Goal: Transaction & Acquisition: Purchase product/service

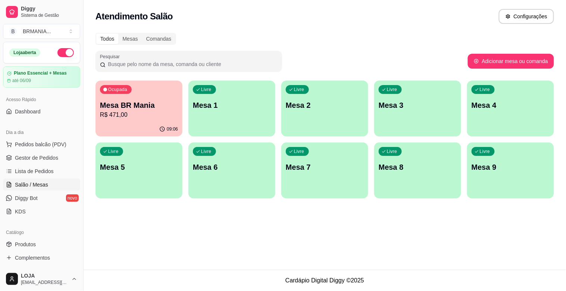
click at [148, 128] on div "09:06" at bounding box center [139, 129] width 87 height 15
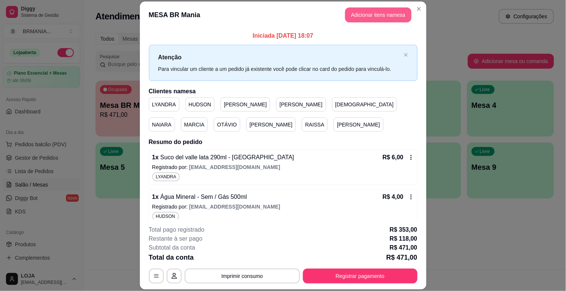
click at [368, 18] on button "Adicionar itens na mesa" at bounding box center [378, 14] width 66 height 15
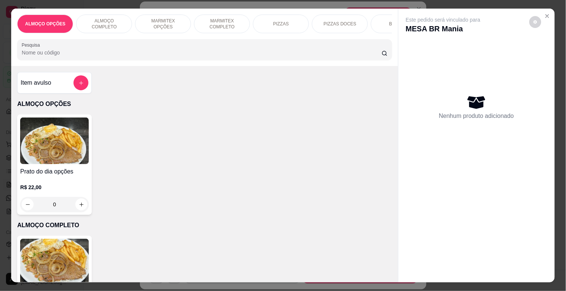
click at [207, 56] on input "Pesquisa" at bounding box center [202, 52] width 360 height 7
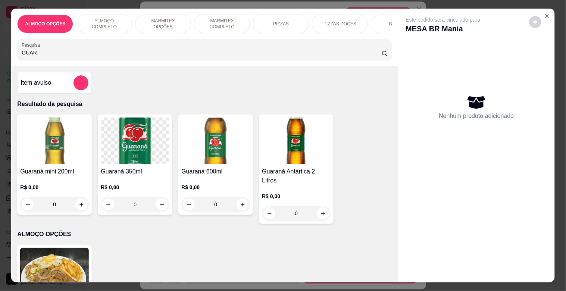
type input "GUAR"
click at [56, 148] on img at bounding box center [54, 141] width 69 height 47
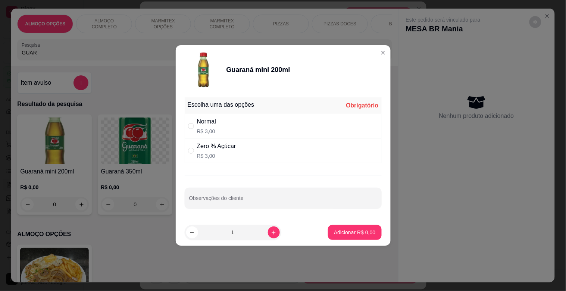
click at [236, 128] on div "Normal R$ 3,00" at bounding box center [283, 126] width 197 height 25
radio input "true"
click at [357, 229] on p "Adicionar R$ 3,00" at bounding box center [354, 232] width 41 height 7
type input "1"
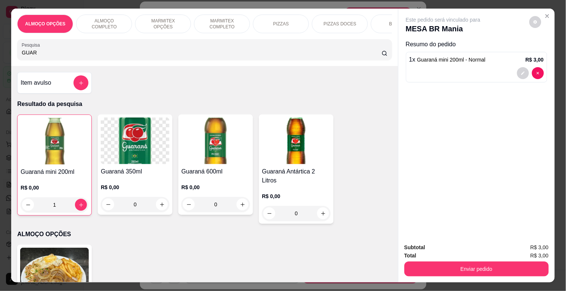
drag, startPoint x: 176, startPoint y: 55, endPoint x: 167, endPoint y: 55, distance: 9.0
click at [167, 55] on input "GUAR" at bounding box center [202, 52] width 360 height 7
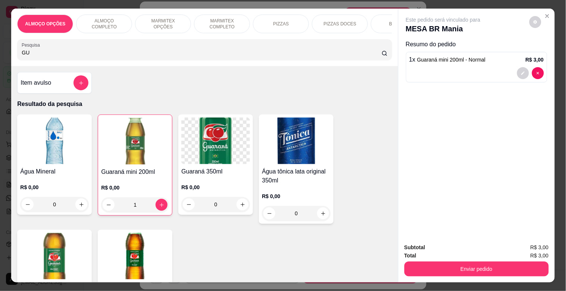
type input "G"
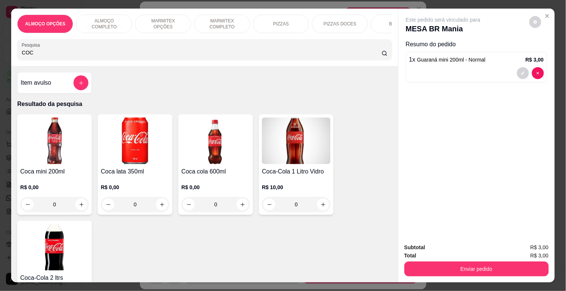
type input "COC"
click at [12, 161] on div "Item avulso Resultado da pesquisa Coca mini 200ml R$ 0,00 0 Coca lata 350ml R$ …" at bounding box center [204, 174] width 387 height 216
click at [40, 163] on img at bounding box center [54, 141] width 69 height 47
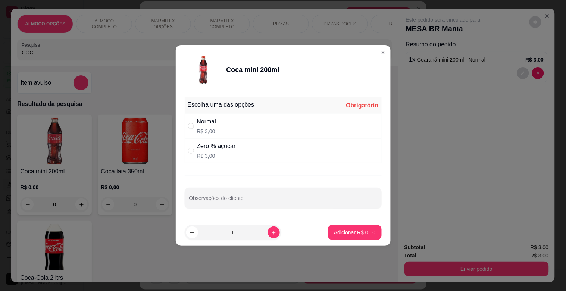
drag, startPoint x: 218, startPoint y: 155, endPoint x: 258, endPoint y: 157, distance: 40.4
click at [218, 155] on p "R$ 3,00" at bounding box center [216, 155] width 39 height 7
radio input "true"
click at [356, 227] on button "Adicionar R$ 3,00" at bounding box center [355, 233] width 52 height 15
type input "1"
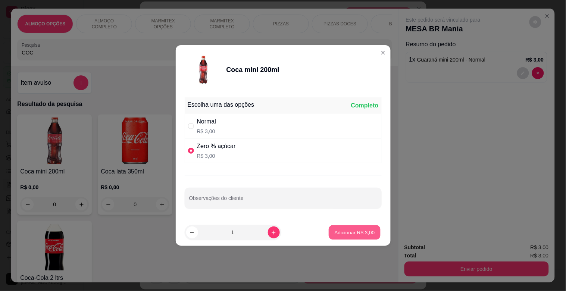
type input "1"
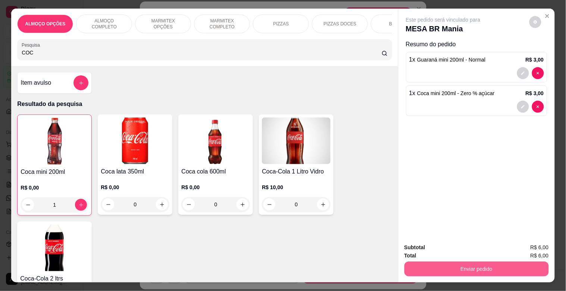
click at [469, 266] on button "Enviar pedido" at bounding box center [477, 269] width 145 height 15
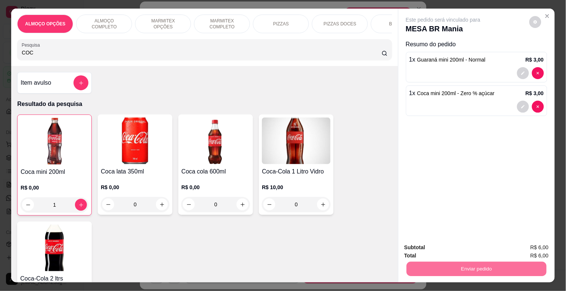
click at [521, 248] on button "Sim, quero registrar" at bounding box center [523, 247] width 56 height 14
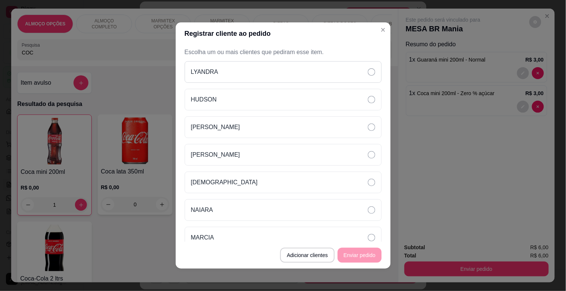
drag, startPoint x: 234, startPoint y: 69, endPoint x: 248, endPoint y: 71, distance: 14.0
click at [234, 69] on div "LYANDRA" at bounding box center [283, 72] width 197 height 22
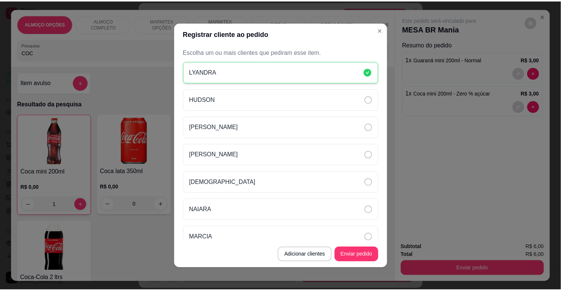
scroll to position [121, 0]
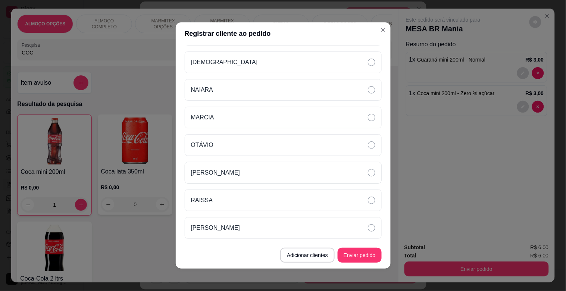
click at [273, 168] on div "[PERSON_NAME]" at bounding box center [283, 173] width 197 height 22
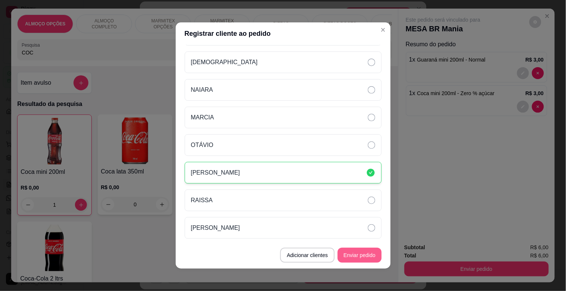
click at [360, 257] on button "Enviar pedido" at bounding box center [360, 255] width 44 height 15
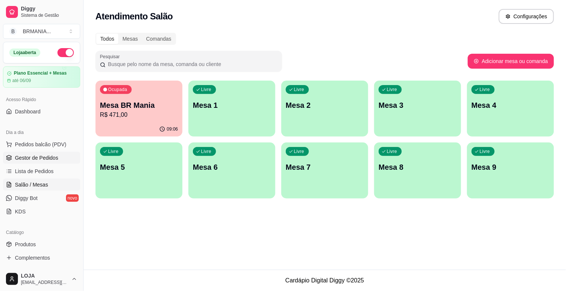
click at [31, 153] on link "Gestor de Pedidos" at bounding box center [41, 158] width 77 height 12
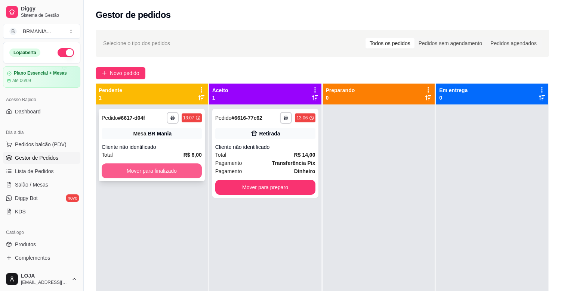
click at [171, 169] on button "Mover para finalizado" at bounding box center [152, 171] width 100 height 15
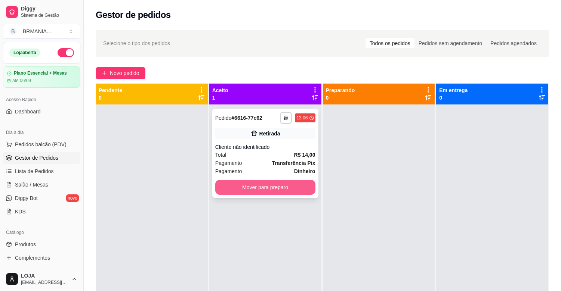
click at [297, 186] on button "Mover para preparo" at bounding box center [265, 187] width 100 height 15
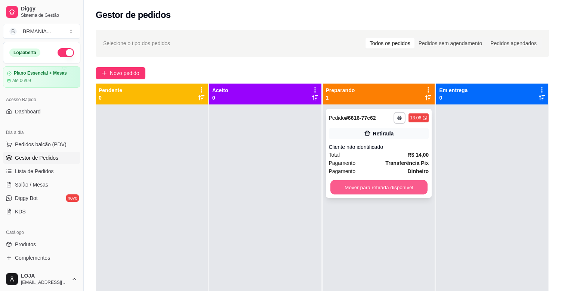
click at [404, 192] on button "Mover para retirada disponível" at bounding box center [378, 187] width 97 height 15
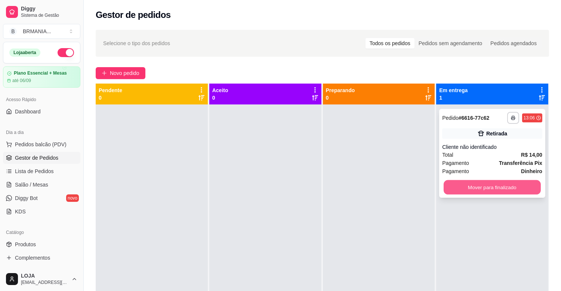
click at [478, 187] on button "Mover para finalizado" at bounding box center [491, 187] width 97 height 15
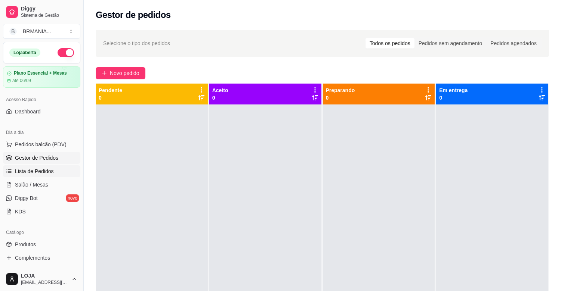
click at [52, 175] on span "Lista de Pedidos" at bounding box center [34, 171] width 39 height 7
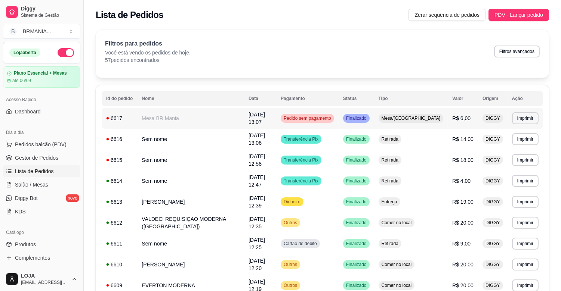
click at [332, 118] on span "Pedido sem pagamento" at bounding box center [307, 118] width 50 height 6
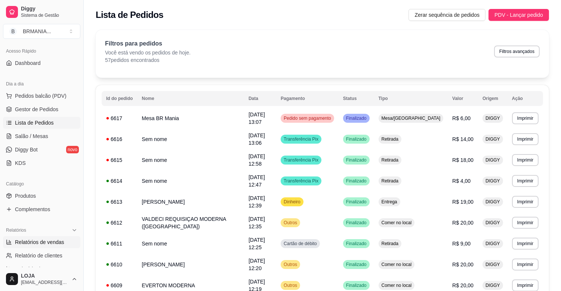
scroll to position [61, 0]
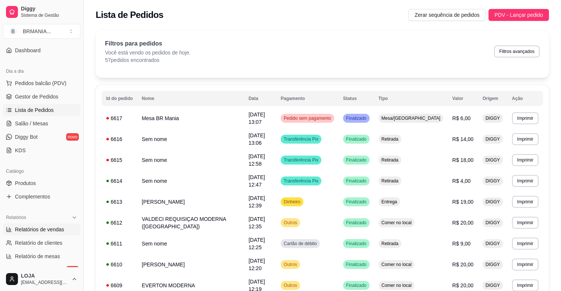
click at [51, 228] on span "Relatórios de vendas" at bounding box center [39, 229] width 49 height 7
select select "ALL"
select select "0"
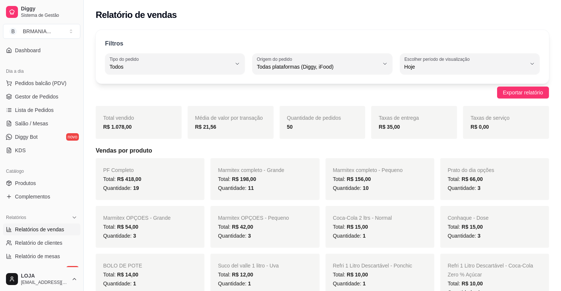
drag, startPoint x: 80, startPoint y: 128, endPoint x: 77, endPoint y: 119, distance: 9.8
click at [70, 117] on div "Diggy Sistema de Gestão B BRMANIA ... Loja aberta Plano Essencial + Mesas até 0…" at bounding box center [41, 145] width 83 height 291
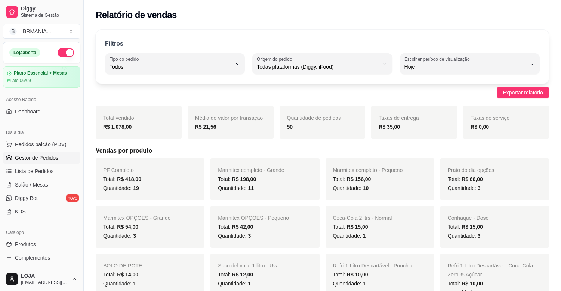
click at [52, 155] on span "Gestor de Pedidos" at bounding box center [36, 157] width 43 height 7
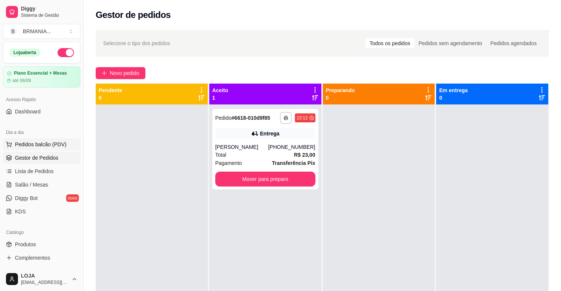
click at [61, 146] on span "Pedidos balcão (PDV)" at bounding box center [41, 144] width 52 height 7
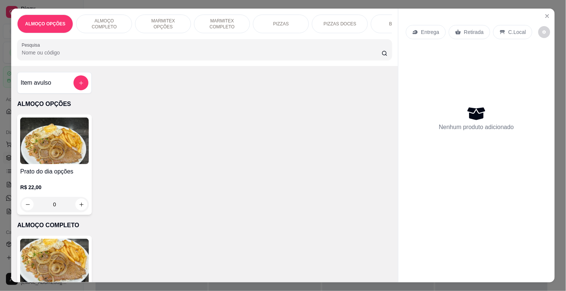
click at [238, 23] on p "MARMITEX COMPLETO" at bounding box center [222, 24] width 43 height 12
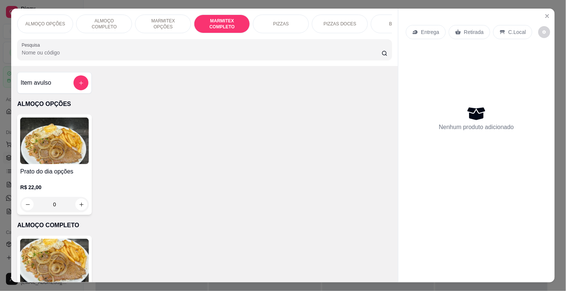
scroll to position [18, 0]
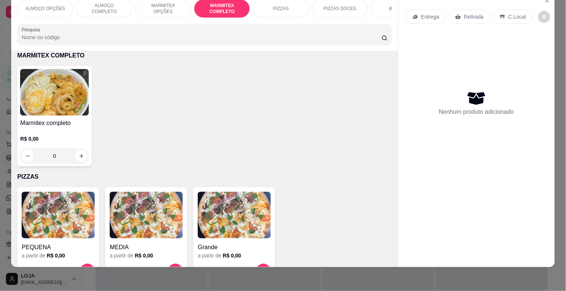
click at [47, 123] on h4 "Marmitex completo" at bounding box center [54, 123] width 69 height 9
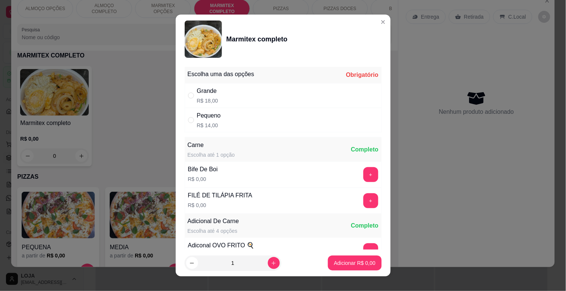
click at [234, 109] on div "Pequeno R$ 14,00" at bounding box center [283, 120] width 197 height 25
radio input "true"
click at [310, 101] on div "Grande R$ 18,00" at bounding box center [283, 95] width 197 height 25
radio input "true"
radio input "false"
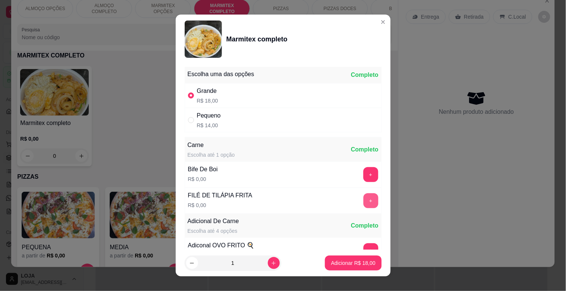
click at [364, 200] on button "+" at bounding box center [371, 200] width 15 height 15
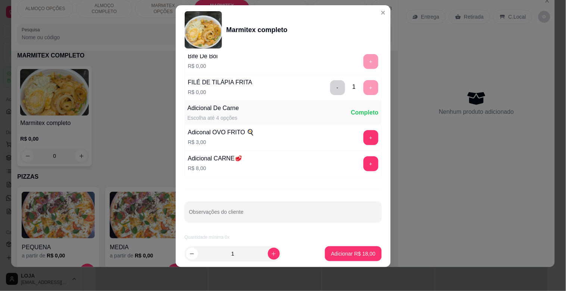
scroll to position [105, 0]
click at [355, 251] on p "Adicionar R$ 18,00" at bounding box center [353, 253] width 43 height 7
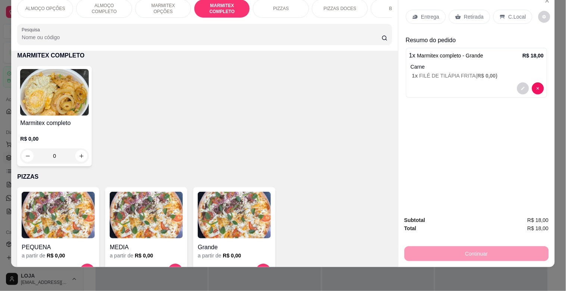
click at [467, 17] on div "Retirada" at bounding box center [469, 17] width 41 height 14
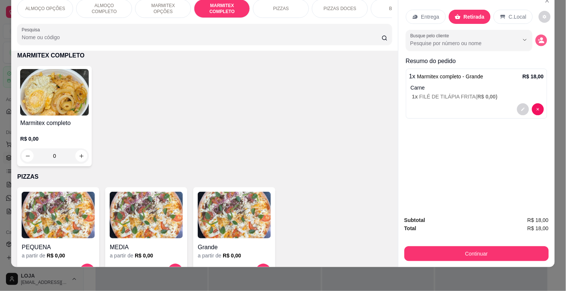
click at [542, 37] on icon "decrease-product-quantity" at bounding box center [541, 40] width 6 height 6
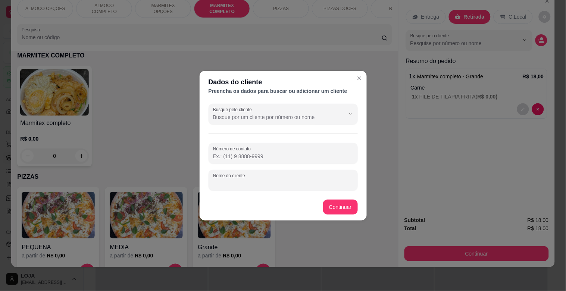
click at [319, 182] on input "Nome do cliente" at bounding box center [283, 183] width 140 height 7
type input "[PERSON_NAME]"
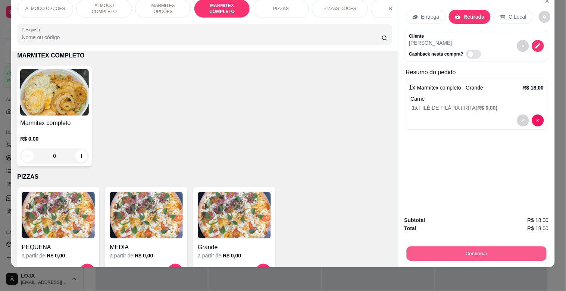
click at [488, 249] on button "Continuar" at bounding box center [477, 253] width 140 height 15
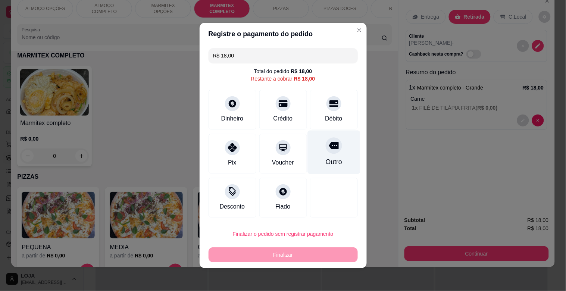
drag, startPoint x: 339, startPoint y: 161, endPoint x: 338, endPoint y: 197, distance: 36.2
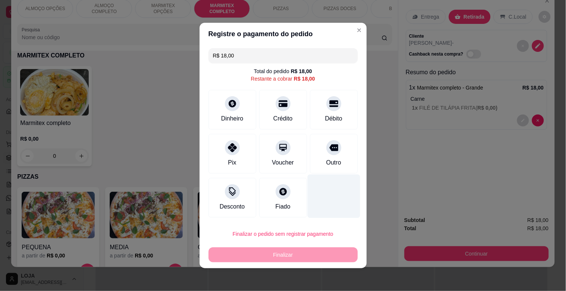
click at [339, 162] on div "Outro" at bounding box center [334, 154] width 48 height 40
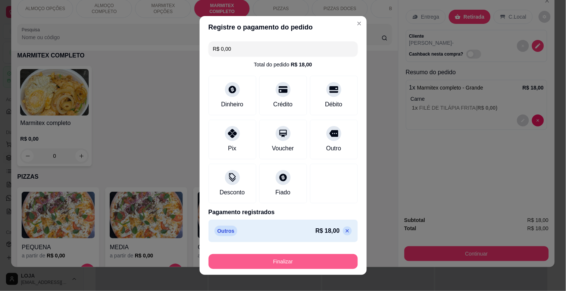
click at [283, 260] on button "Finalizar" at bounding box center [283, 261] width 149 height 15
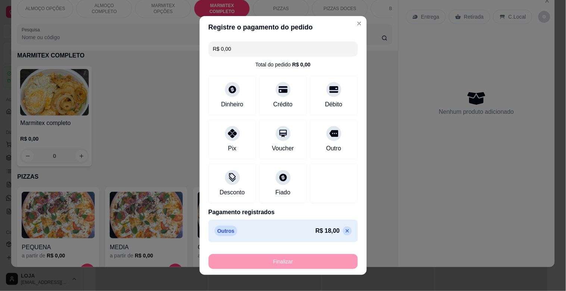
type input "-R$ 18,00"
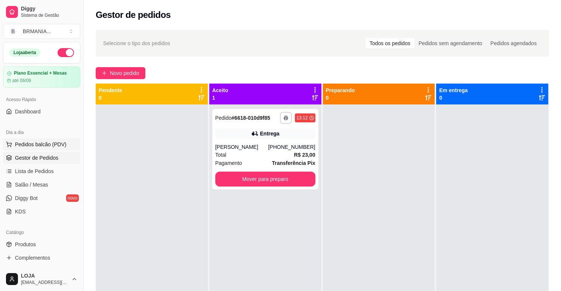
click at [39, 141] on span "Pedidos balcão (PDV)" at bounding box center [41, 144] width 52 height 7
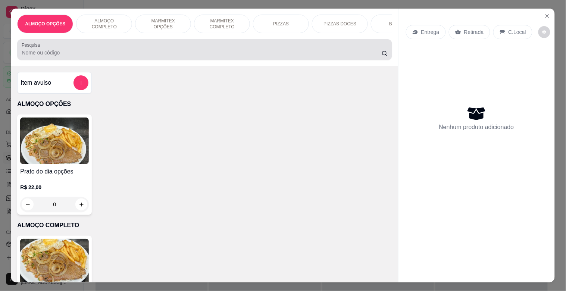
click at [125, 50] on div at bounding box center [205, 49] width 366 height 15
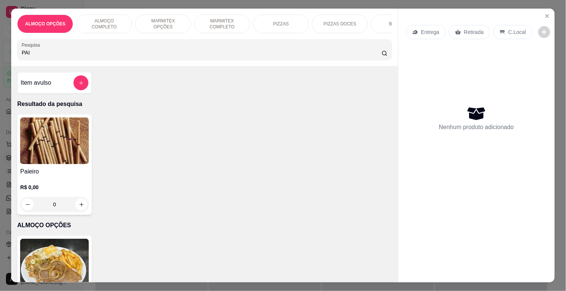
type input "PAI"
click at [86, 143] on img at bounding box center [54, 141] width 69 height 47
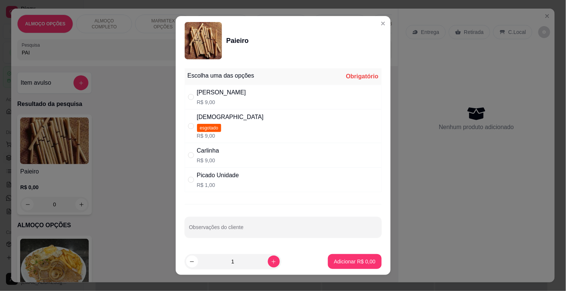
drag, startPoint x: 245, startPoint y: 180, endPoint x: 275, endPoint y: 187, distance: 30.9
click at [245, 180] on div "Picado Unidade R$ 1,00" at bounding box center [283, 180] width 197 height 25
radio input "true"
click at [356, 263] on p "Adicionar R$ 1,00" at bounding box center [354, 261] width 41 height 7
type input "1"
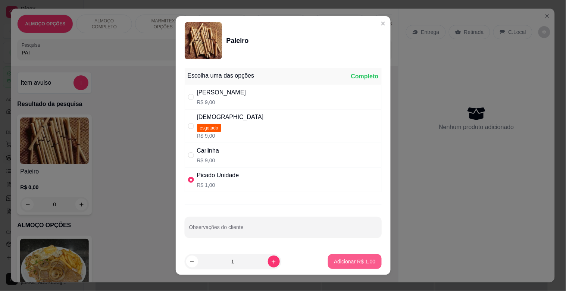
type input "1"
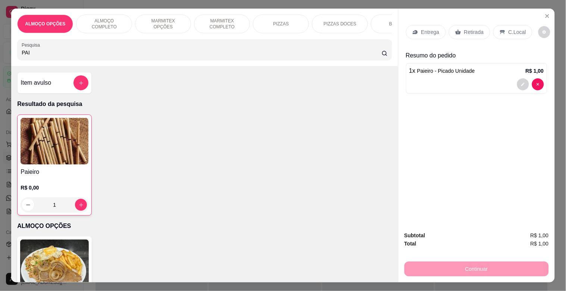
click at [469, 28] on p "Retirada" at bounding box center [475, 31] width 20 height 7
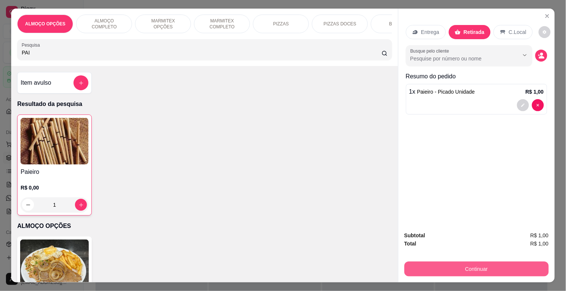
click at [488, 262] on button "Continuar" at bounding box center [477, 269] width 145 height 15
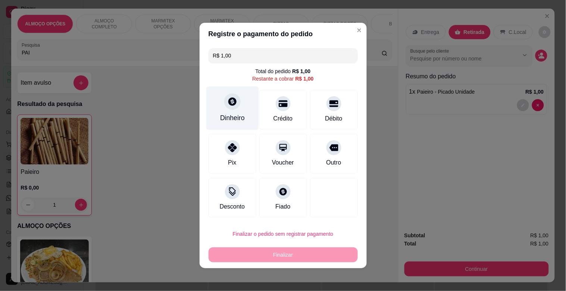
click at [224, 108] on div at bounding box center [232, 101] width 16 height 16
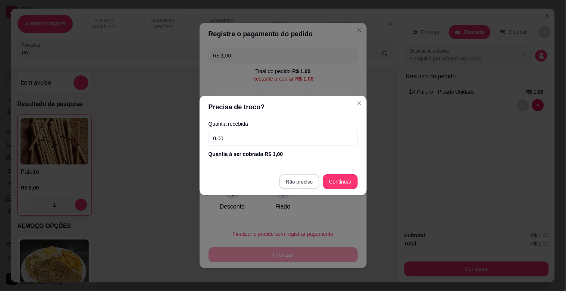
type input "R$ 0,00"
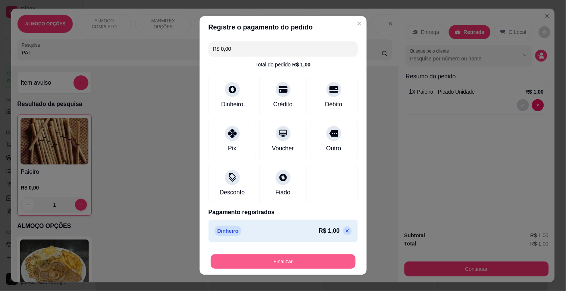
click at [290, 263] on button "Finalizar" at bounding box center [283, 262] width 145 height 15
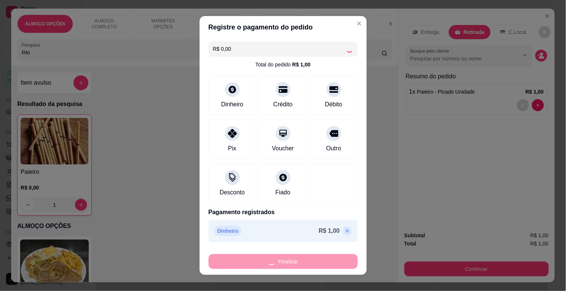
type input "0"
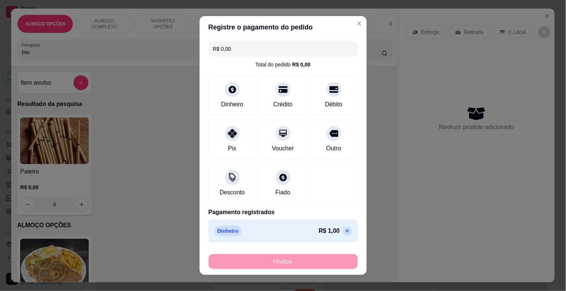
type input "-R$ 1,00"
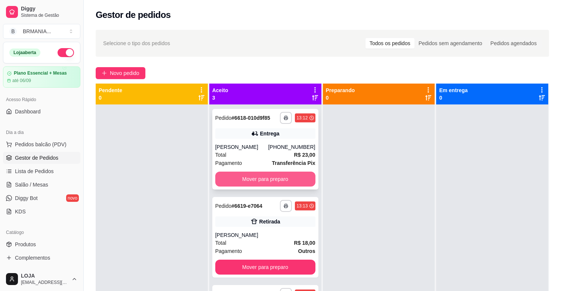
click at [281, 180] on button "Mover para preparo" at bounding box center [265, 179] width 100 height 15
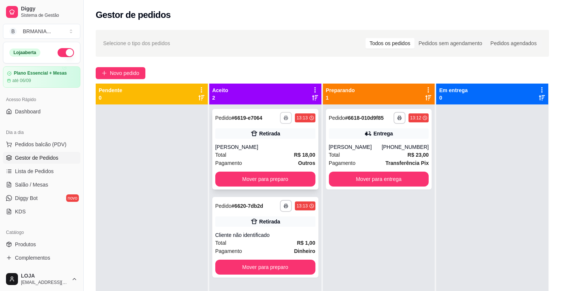
click at [283, 119] on icon "button" at bounding box center [285, 118] width 4 height 4
click at [271, 146] on button "IMPRESSORA" at bounding box center [263, 144] width 52 height 12
click at [271, 182] on button "Mover para preparo" at bounding box center [265, 179] width 100 height 15
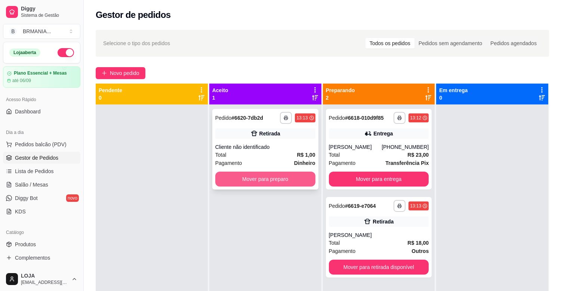
click at [264, 176] on button "Mover para preparo" at bounding box center [265, 179] width 100 height 15
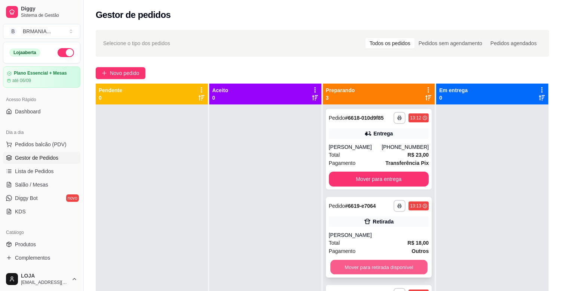
click at [364, 264] on button "Mover para retirada disponível" at bounding box center [378, 267] width 97 height 15
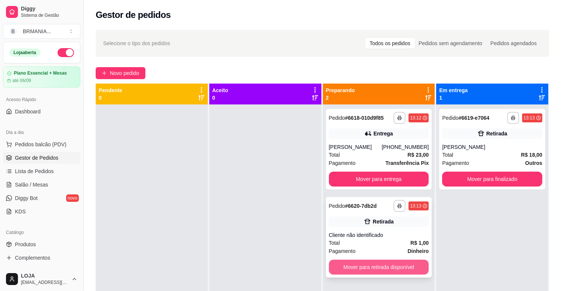
click at [373, 266] on button "Mover para retirada disponível" at bounding box center [379, 267] width 100 height 15
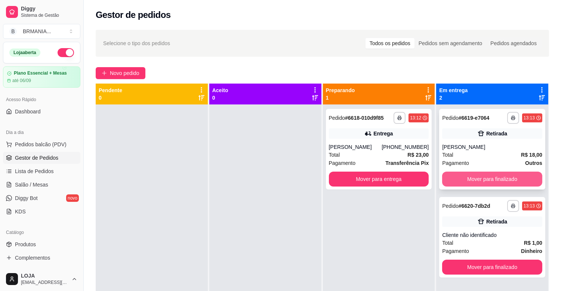
click at [480, 174] on button "Mover para finalizado" at bounding box center [492, 179] width 100 height 15
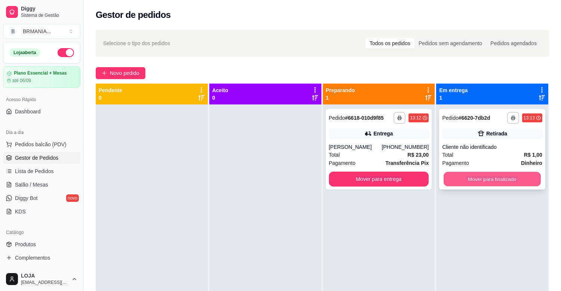
click at [482, 178] on button "Mover para finalizado" at bounding box center [491, 179] width 97 height 15
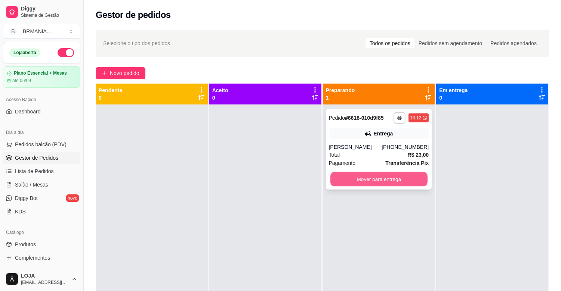
click at [391, 181] on button "Mover para entrega" at bounding box center [378, 179] width 97 height 15
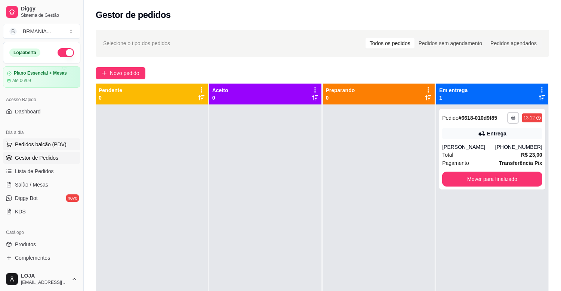
click at [55, 143] on span "Pedidos balcão (PDV)" at bounding box center [41, 144] width 52 height 7
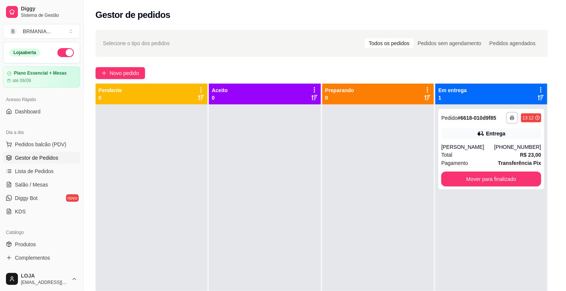
click at [223, 24] on p "MARMITEX COMPLETO" at bounding box center [222, 24] width 43 height 12
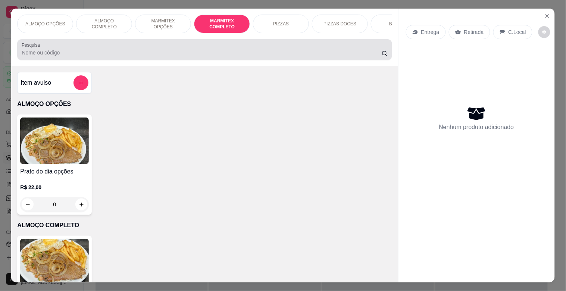
scroll to position [18, 0]
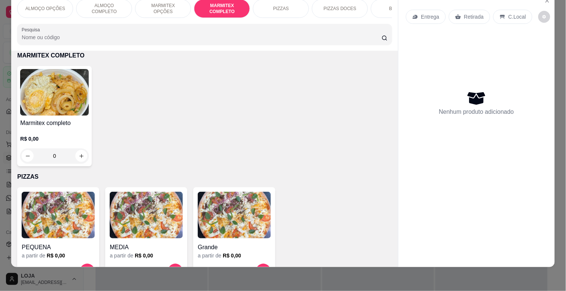
click at [58, 105] on img at bounding box center [54, 92] width 69 height 47
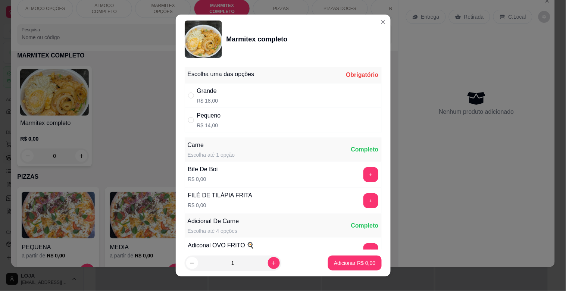
click at [229, 90] on div "Grande R$ 18,00" at bounding box center [283, 95] width 197 height 25
radio input "true"
click at [364, 168] on button "+" at bounding box center [371, 174] width 15 height 15
click at [357, 168] on div "- 1 +" at bounding box center [354, 174] width 54 height 15
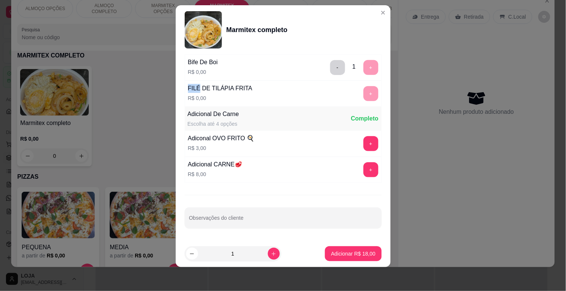
scroll to position [105, 0]
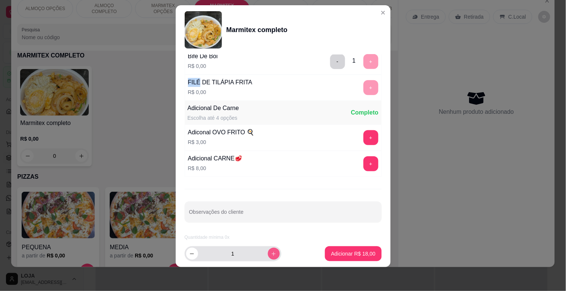
click at [271, 253] on icon "increase-product-quantity" at bounding box center [274, 254] width 6 height 6
type input "2"
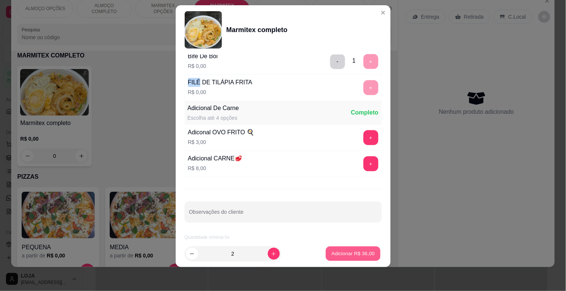
click at [338, 252] on p "Adicionar R$ 36,00" at bounding box center [353, 253] width 43 height 7
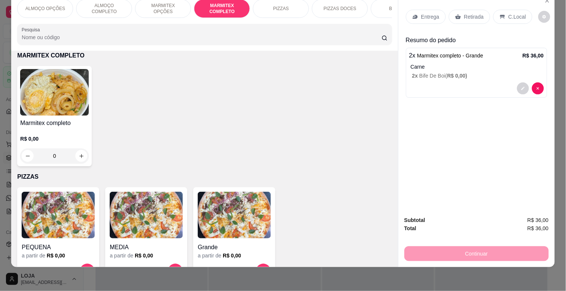
click at [481, 10] on div "Retirada" at bounding box center [469, 17] width 41 height 14
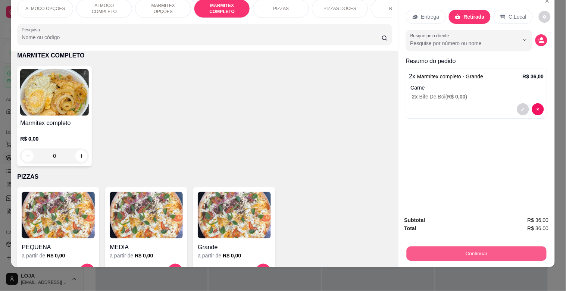
click at [487, 247] on button "Continuar" at bounding box center [477, 253] width 140 height 15
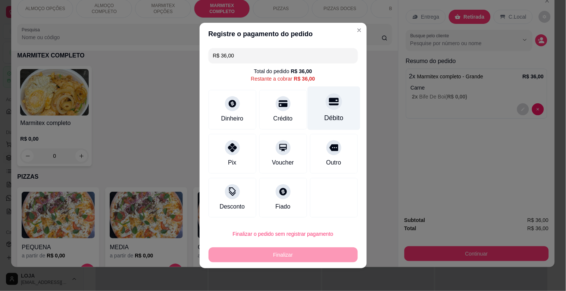
drag, startPoint x: 331, startPoint y: 104, endPoint x: 322, endPoint y: 188, distance: 84.5
click at [332, 106] on div at bounding box center [334, 101] width 16 height 16
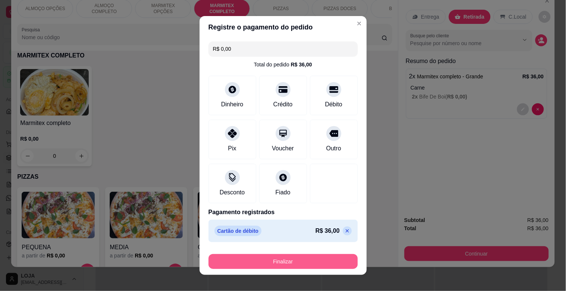
click at [274, 261] on button "Finalizar" at bounding box center [283, 261] width 149 height 15
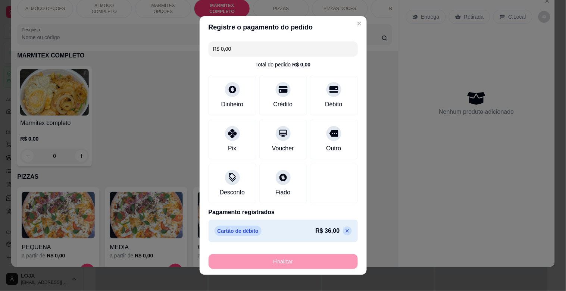
type input "-R$ 36,00"
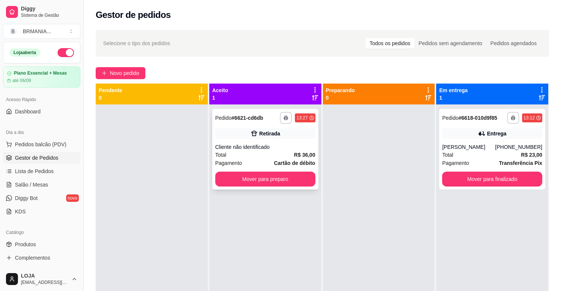
click at [249, 187] on div "**********" at bounding box center [265, 149] width 106 height 81
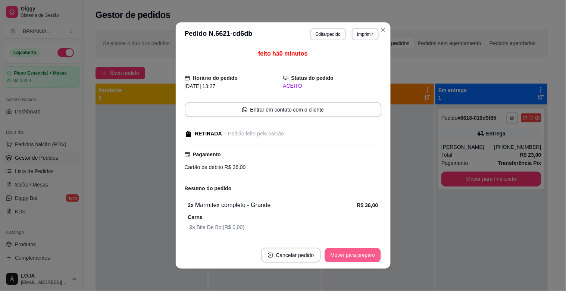
click at [353, 262] on button "Mover para preparo" at bounding box center [353, 255] width 56 height 15
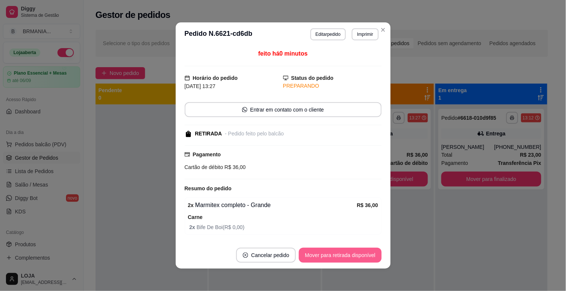
click at [361, 259] on button "Mover para retirada disponível" at bounding box center [340, 255] width 83 height 15
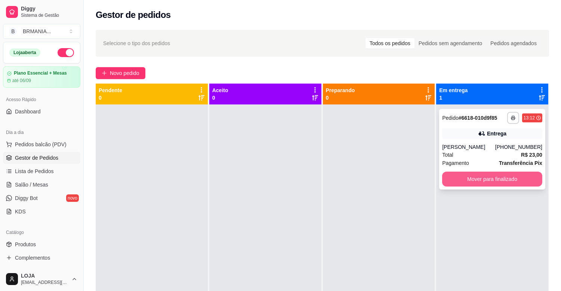
click at [484, 178] on button "Mover para finalizado" at bounding box center [492, 179] width 100 height 15
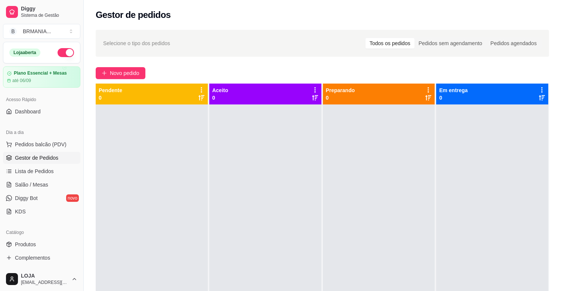
click at [63, 137] on div "Dia a dia" at bounding box center [41, 133] width 77 height 12
click at [63, 140] on button "Pedidos balcão (PDV)" at bounding box center [41, 145] width 77 height 12
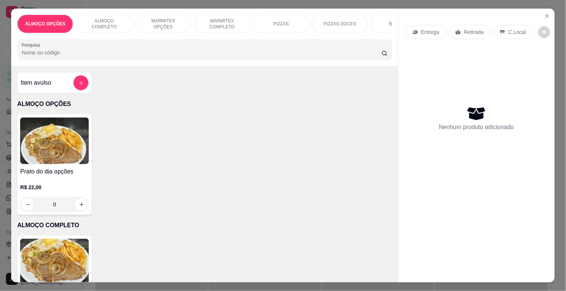
click at [225, 12] on div "ALMOÇO OPÇÕES ALMOÇO COMPLETO MARMITEX OPÇÕES MARMITEX COMPLETO PIZZAS PIZZAS D…" at bounding box center [204, 38] width 387 height 58
drag, startPoint x: 238, startPoint y: 14, endPoint x: 230, endPoint y: 24, distance: 12.5
click at [234, 21] on div "MARMITEX COMPLETO" at bounding box center [222, 24] width 56 height 19
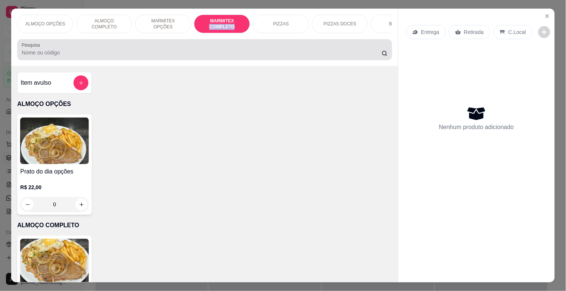
scroll to position [18, 0]
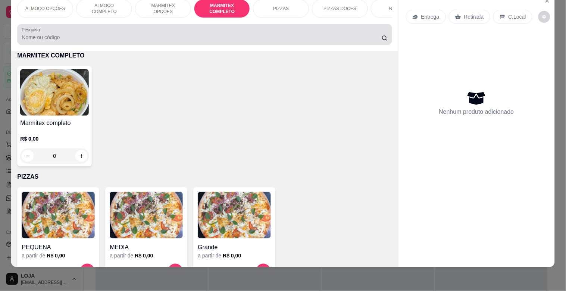
click at [230, 24] on div "Pesquisa" at bounding box center [204, 34] width 375 height 21
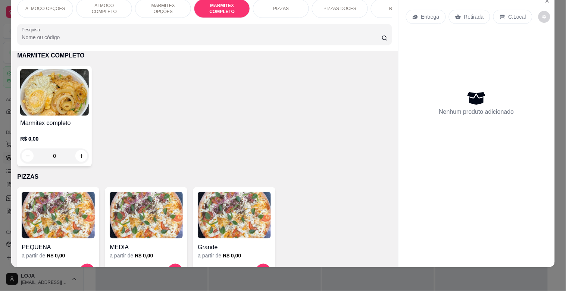
click at [21, 107] on div "Marmitex completo R$ 0,00 0" at bounding box center [54, 116] width 75 height 100
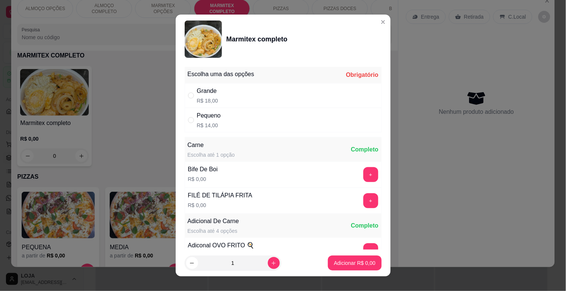
click at [242, 122] on div "Pequeno R$ 14,00" at bounding box center [283, 120] width 197 height 25
radio input "true"
click at [364, 207] on button "+" at bounding box center [371, 200] width 15 height 15
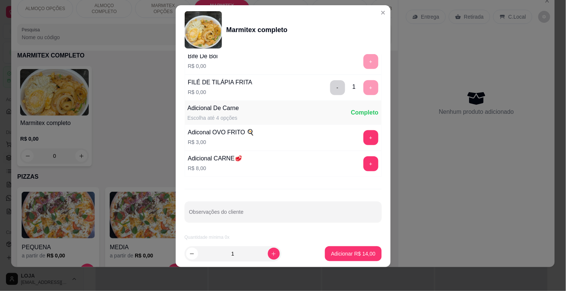
scroll to position [105, 0]
click at [357, 255] on p "Adicionar R$ 14,00" at bounding box center [353, 253] width 44 height 7
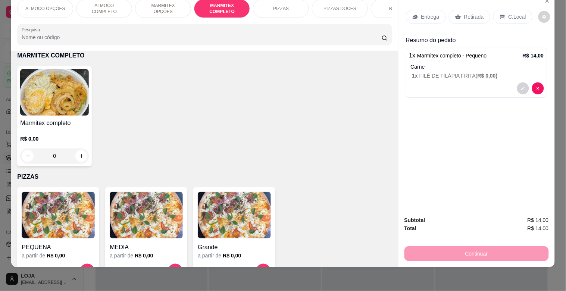
click at [469, 13] on p "Retirada" at bounding box center [475, 16] width 20 height 7
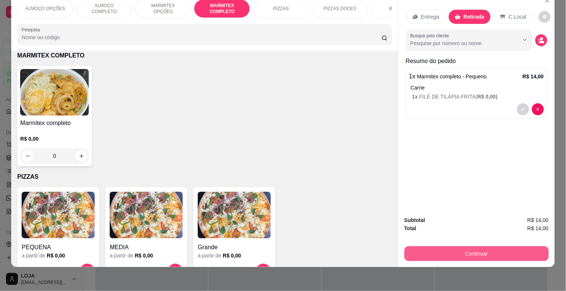
click at [478, 246] on button "Continuar" at bounding box center [477, 253] width 145 height 15
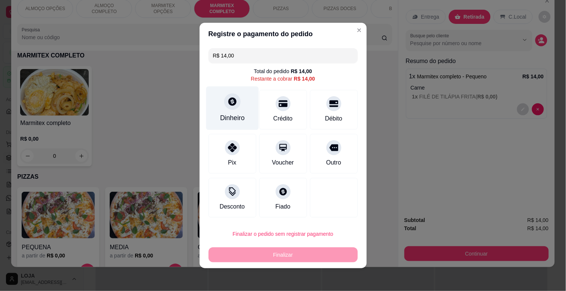
click at [226, 114] on div "Dinheiro" at bounding box center [232, 118] width 25 height 10
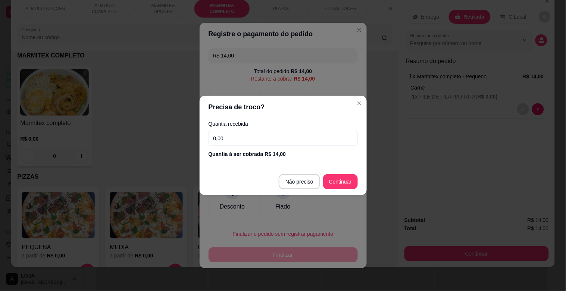
click at [253, 140] on input "0,00" at bounding box center [283, 138] width 149 height 15
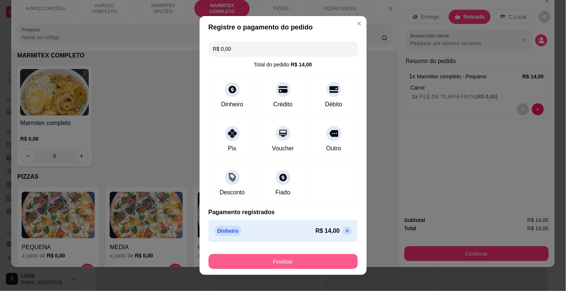
click at [311, 264] on button "Finalizar" at bounding box center [283, 261] width 149 height 15
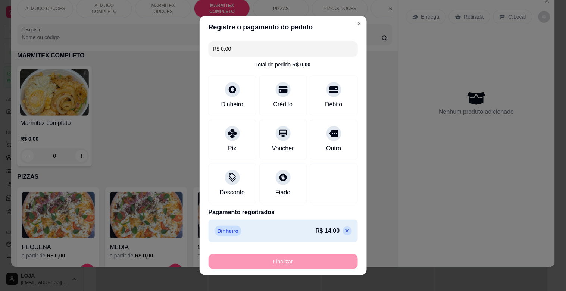
type input "-R$ 14,00"
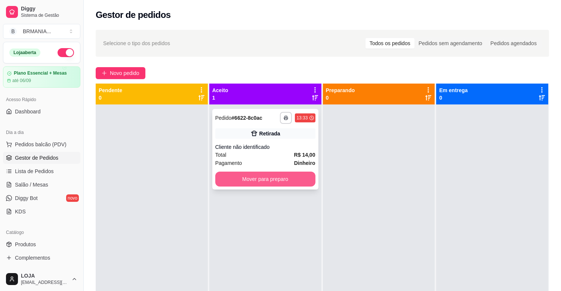
click at [271, 181] on button "Mover para preparo" at bounding box center [265, 179] width 100 height 15
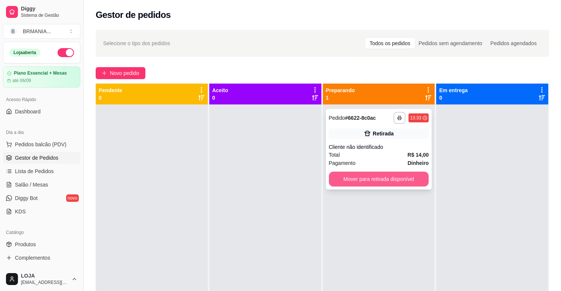
click at [363, 177] on button "Mover para retirada disponível" at bounding box center [379, 179] width 100 height 15
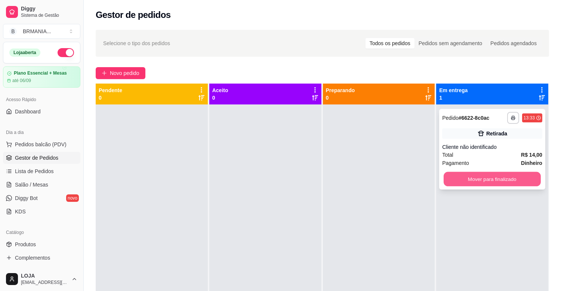
click at [462, 174] on button "Mover para finalizado" at bounding box center [491, 179] width 97 height 15
click at [465, 174] on div "Mover para finalizado" at bounding box center [492, 179] width 100 height 15
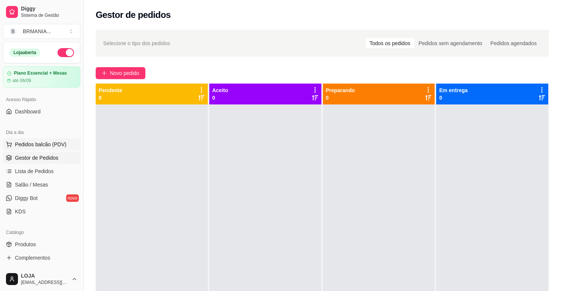
click at [46, 142] on span "Pedidos balcão (PDV)" at bounding box center [41, 144] width 52 height 7
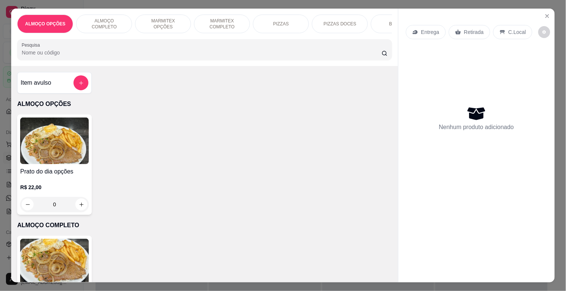
click at [147, 66] on div "ALMOÇO OPÇÕES ALMOÇO COMPLETO MARMITEX OPÇÕES MARMITEX COMPLETO PIZZAS PIZZAS D…" at bounding box center [204, 38] width 387 height 58
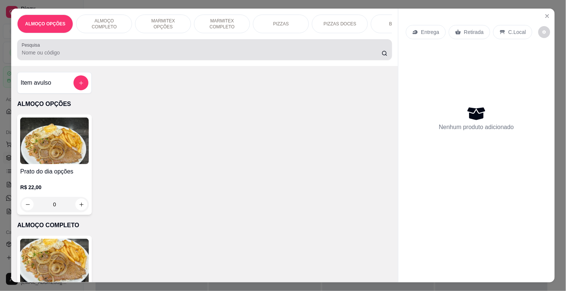
click at [147, 60] on div "Pesquisa" at bounding box center [204, 49] width 375 height 21
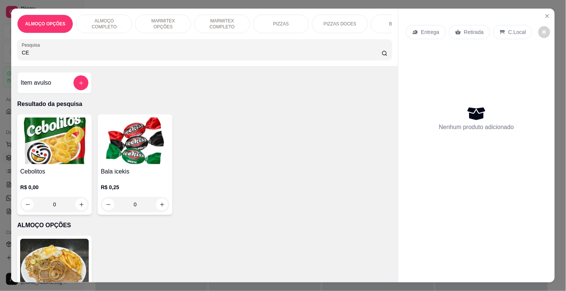
type input "C"
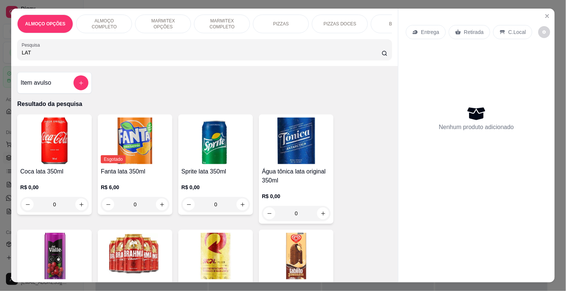
type input "LAT"
click at [146, 241] on img at bounding box center [135, 256] width 69 height 47
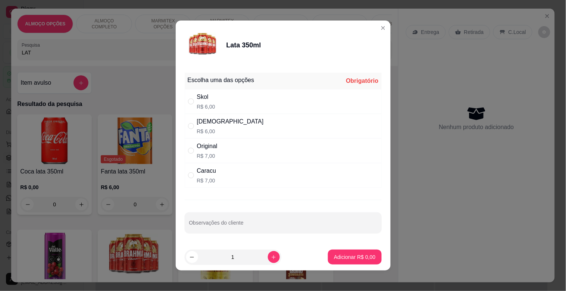
click at [240, 181] on div "Caracu R$ 7,00" at bounding box center [283, 175] width 197 height 25
radio input "true"
click at [336, 258] on p "Adicionar R$ 7,00" at bounding box center [355, 257] width 40 height 7
type input "1"
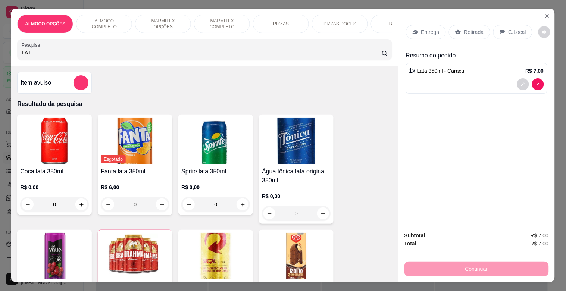
click at [109, 19] on p "ALMOÇO COMPLETO" at bounding box center [104, 24] width 43 height 12
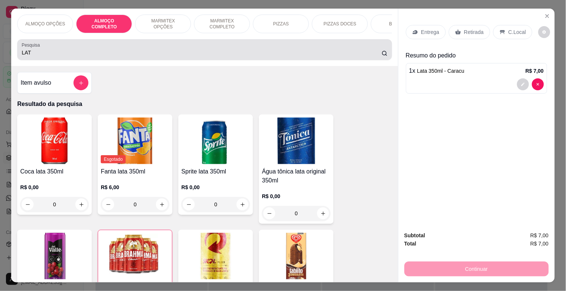
scroll to position [18, 0]
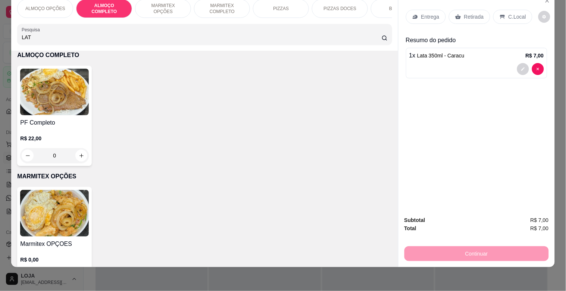
click at [63, 91] on img at bounding box center [54, 92] width 69 height 47
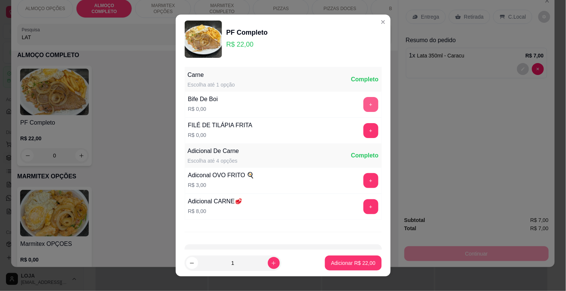
click at [364, 100] on button "+" at bounding box center [371, 104] width 15 height 15
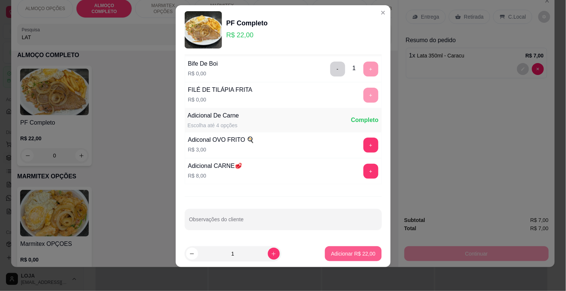
click at [355, 255] on p "Adicionar R$ 22,00" at bounding box center [353, 253] width 44 height 7
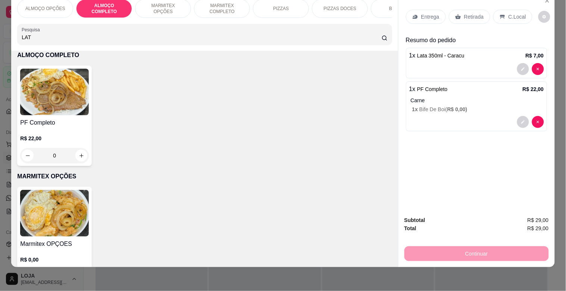
click at [469, 13] on p "Retirada" at bounding box center [475, 16] width 20 height 7
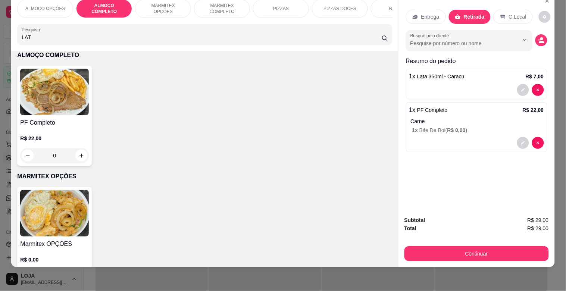
drag, startPoint x: 513, startPoint y: 9, endPoint x: 517, endPoint y: 111, distance: 101.7
click at [513, 13] on p "C.Local" at bounding box center [518, 16] width 18 height 7
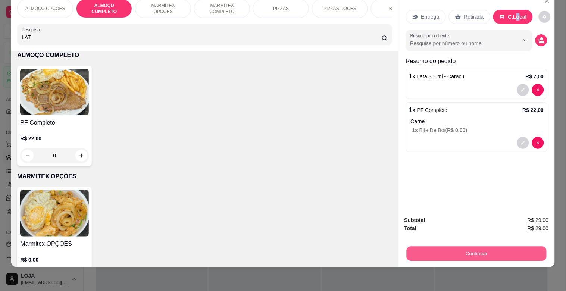
click at [509, 248] on button "Continuar" at bounding box center [477, 253] width 140 height 15
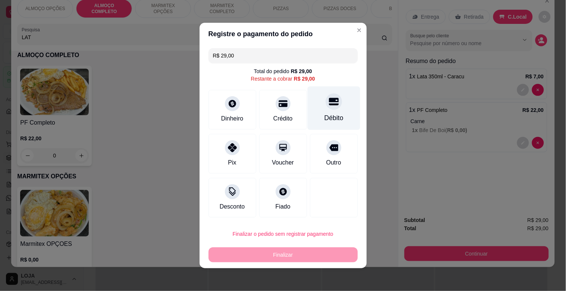
click at [329, 105] on icon at bounding box center [334, 101] width 10 height 7
type input "R$ 0,00"
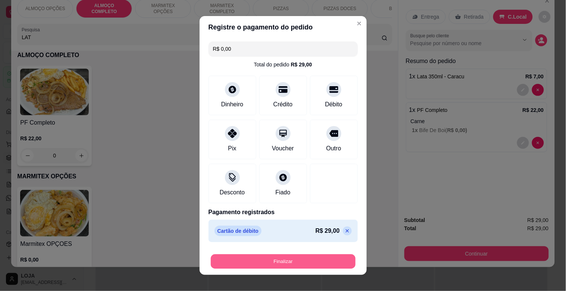
click at [307, 257] on button "Finalizar" at bounding box center [283, 262] width 145 height 15
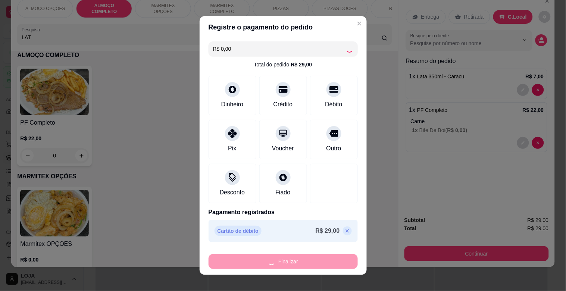
type input "0"
type input "-R$ 29,00"
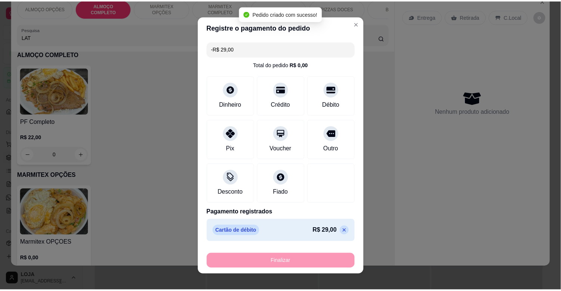
scroll to position [391, 0]
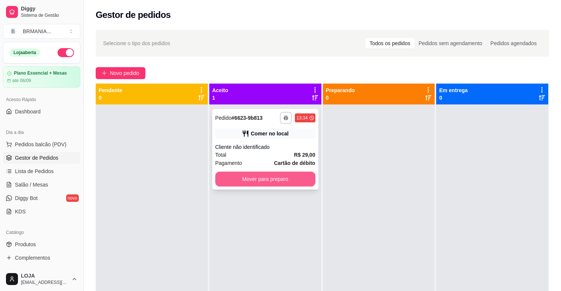
click at [270, 176] on button "Mover para preparo" at bounding box center [265, 179] width 100 height 15
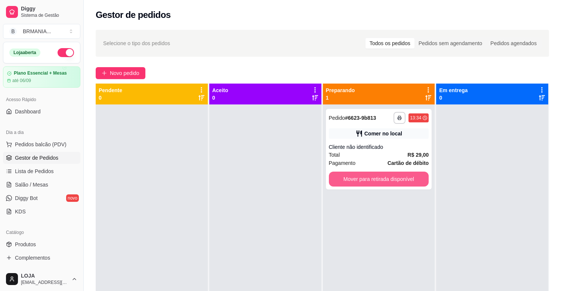
click at [379, 179] on button "Mover para retirada disponível" at bounding box center [379, 179] width 100 height 15
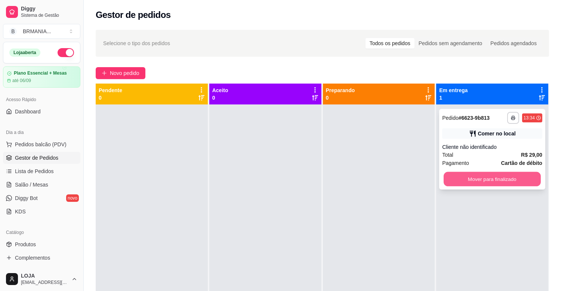
click at [456, 181] on button "Mover para finalizado" at bounding box center [491, 179] width 97 height 15
